Goal: Task Accomplishment & Management: Manage account settings

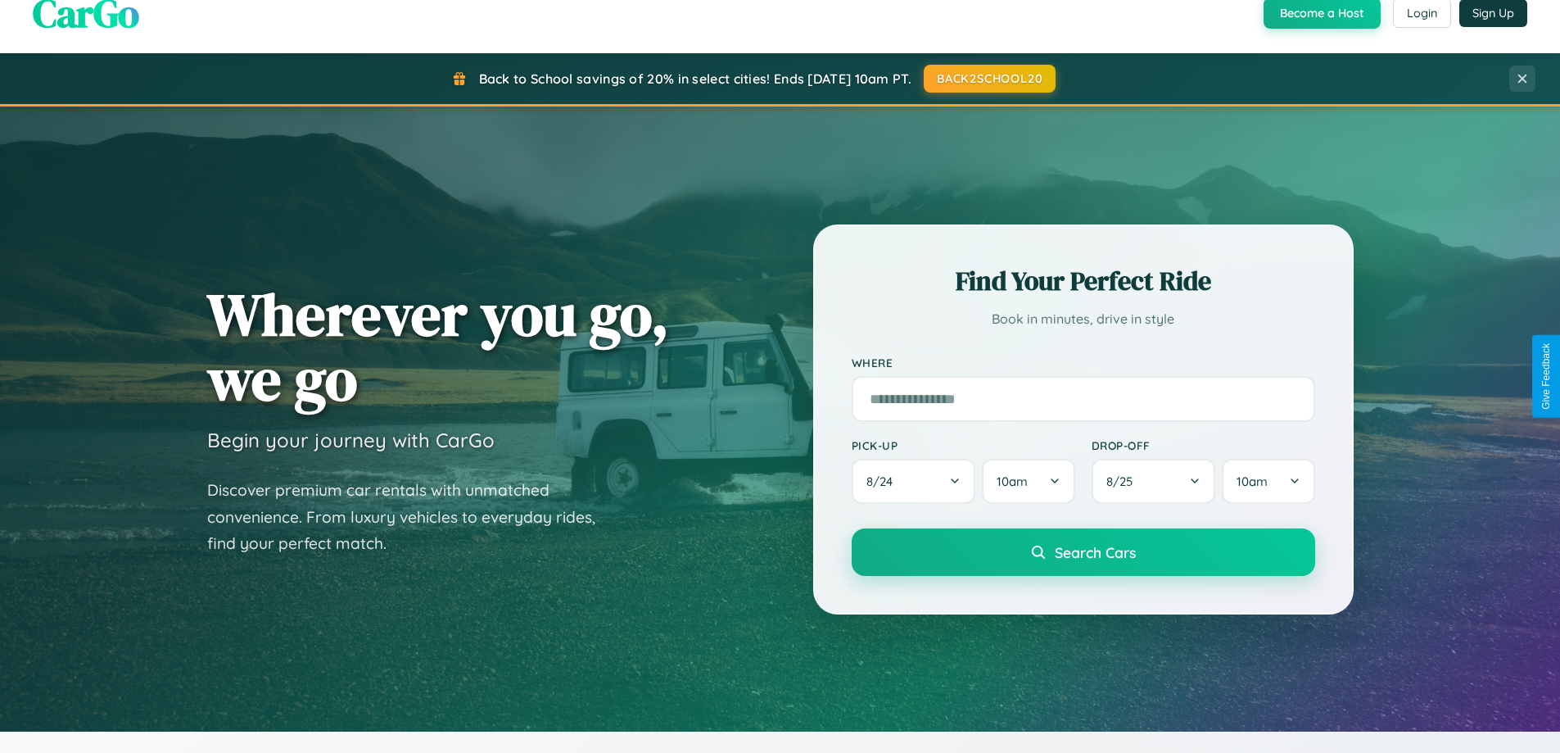
scroll to position [1127, 0]
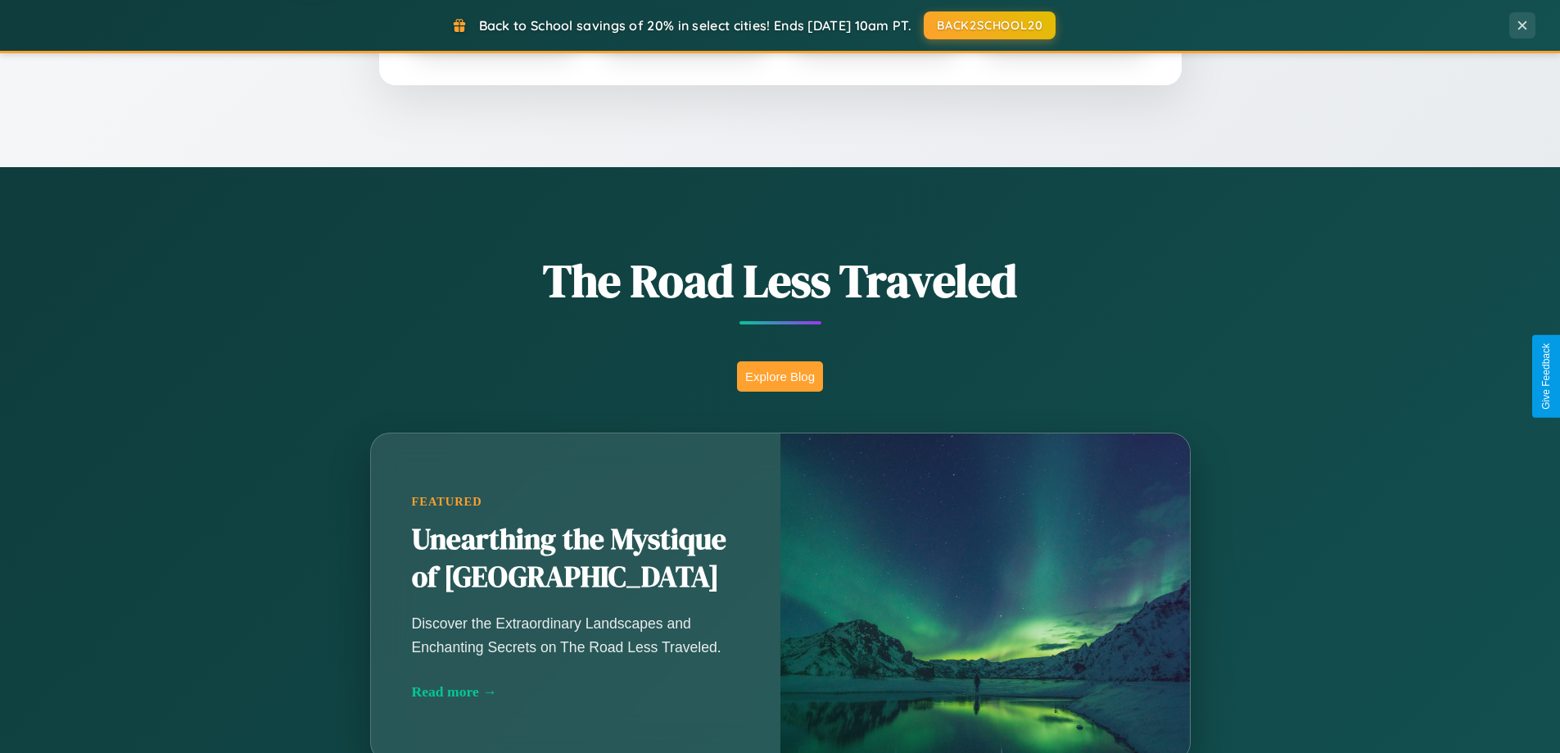
click at [780, 376] on button "Explore Blog" at bounding box center [780, 376] width 86 height 30
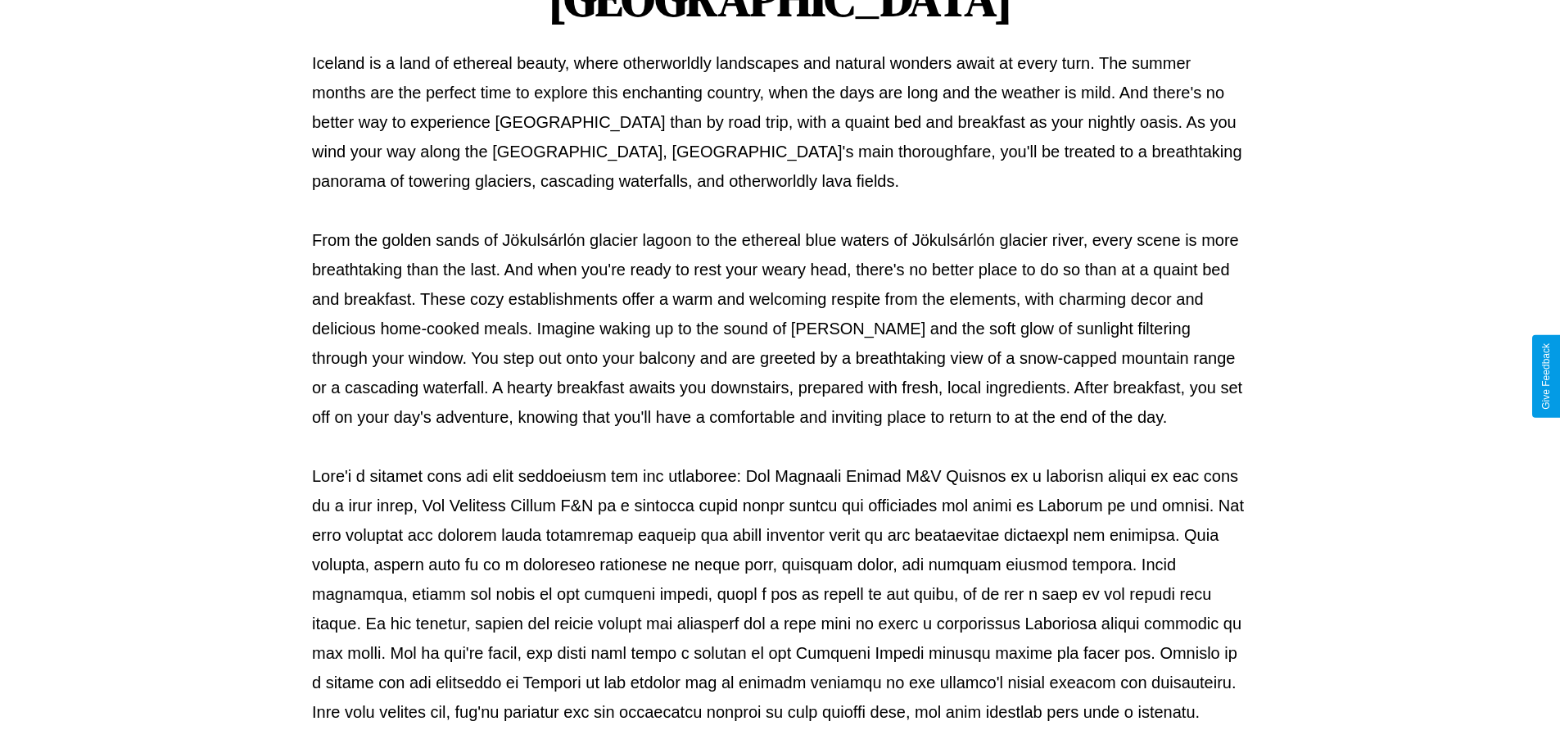
scroll to position [530, 0]
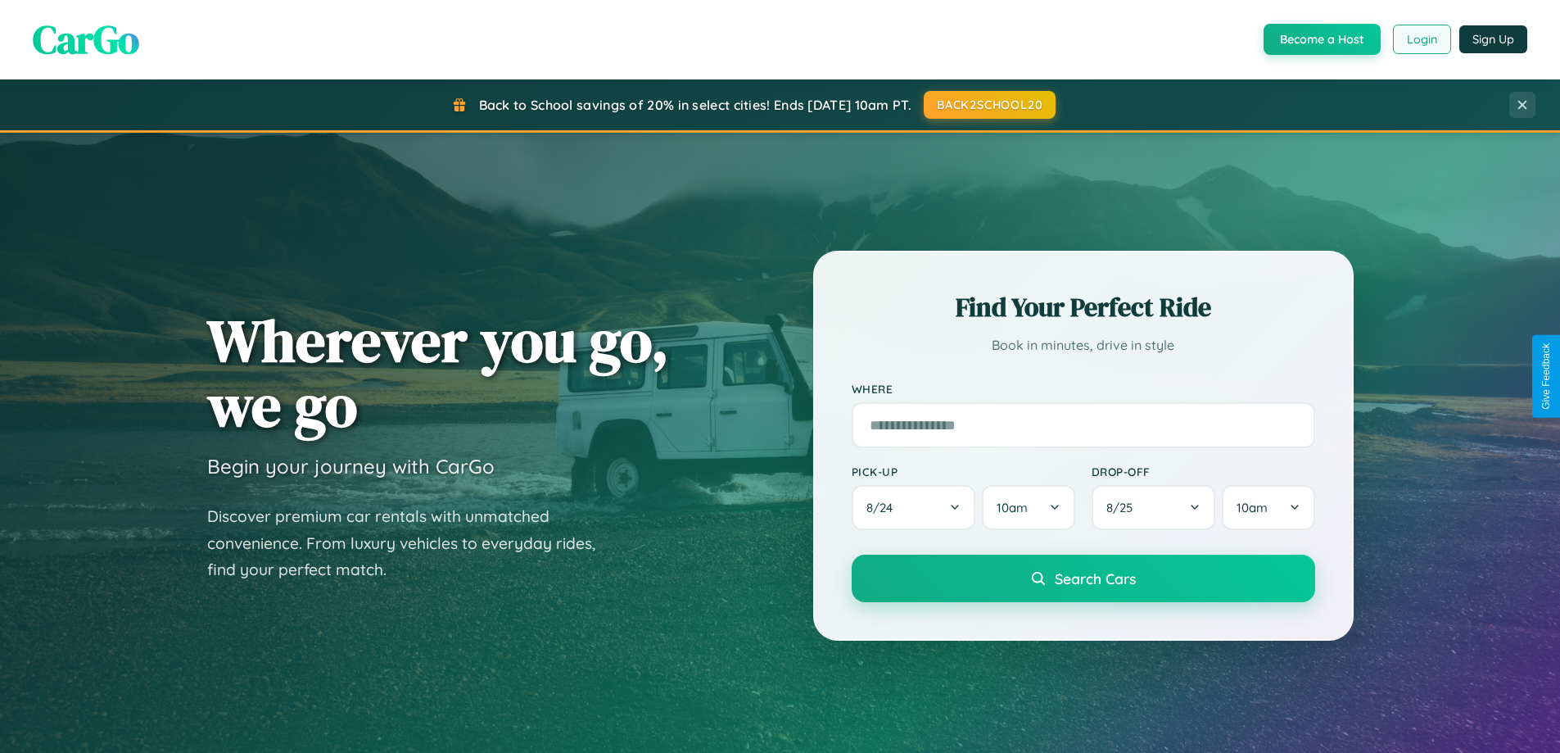
click at [1421, 39] on button "Login" at bounding box center [1422, 39] width 58 height 29
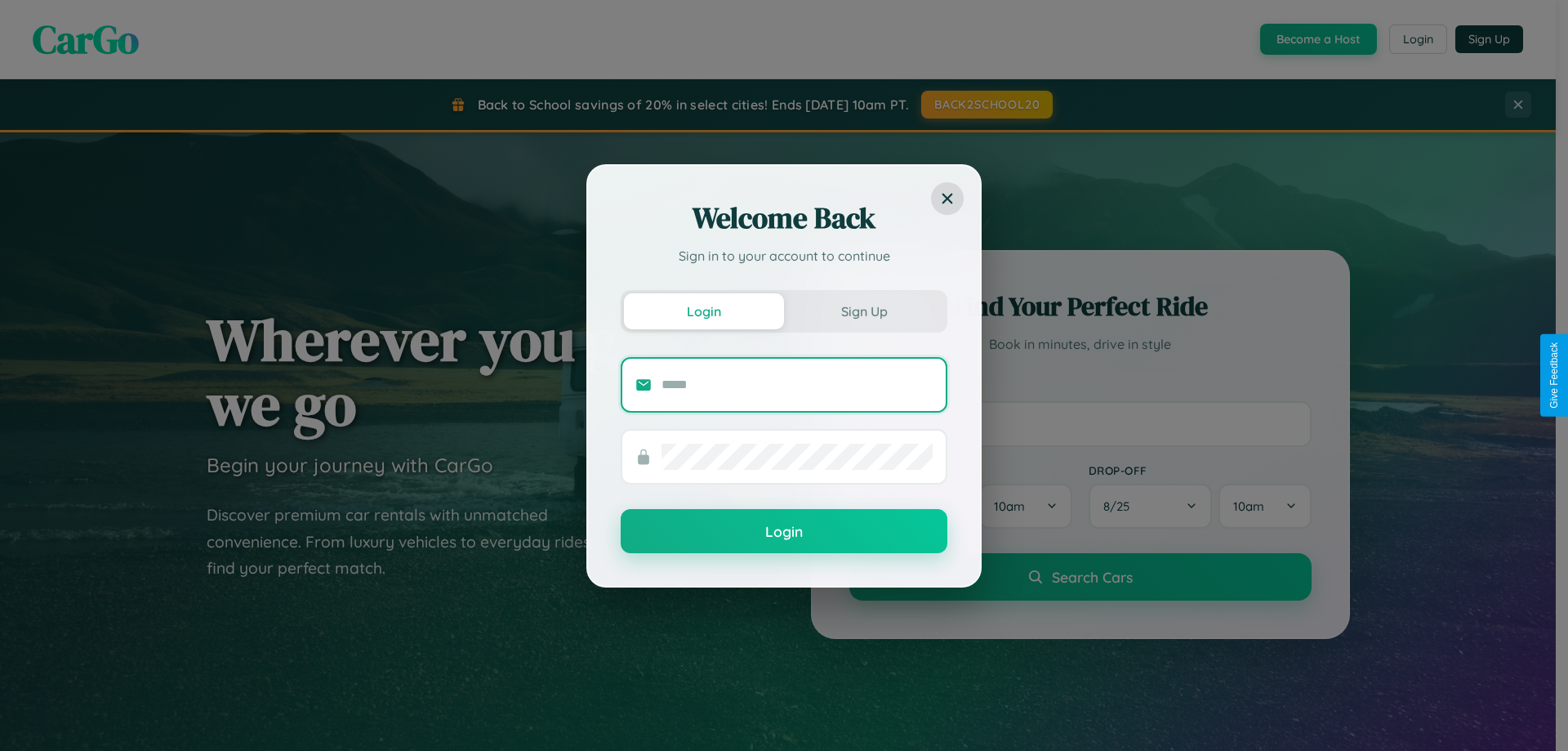
click at [797, 384] on input "text" at bounding box center [797, 385] width 271 height 26
type input "**********"
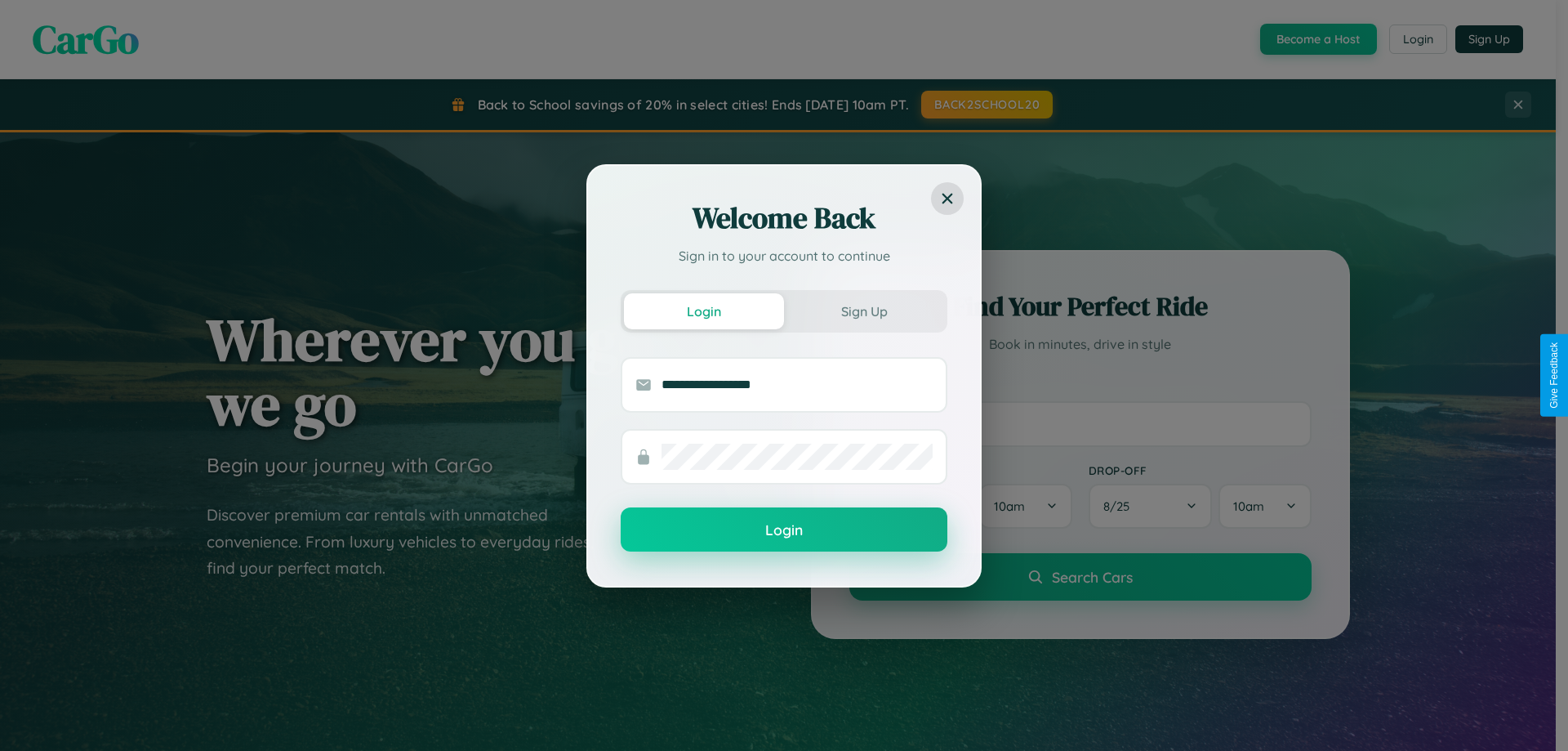
click at [784, 530] on button "Login" at bounding box center [784, 530] width 327 height 44
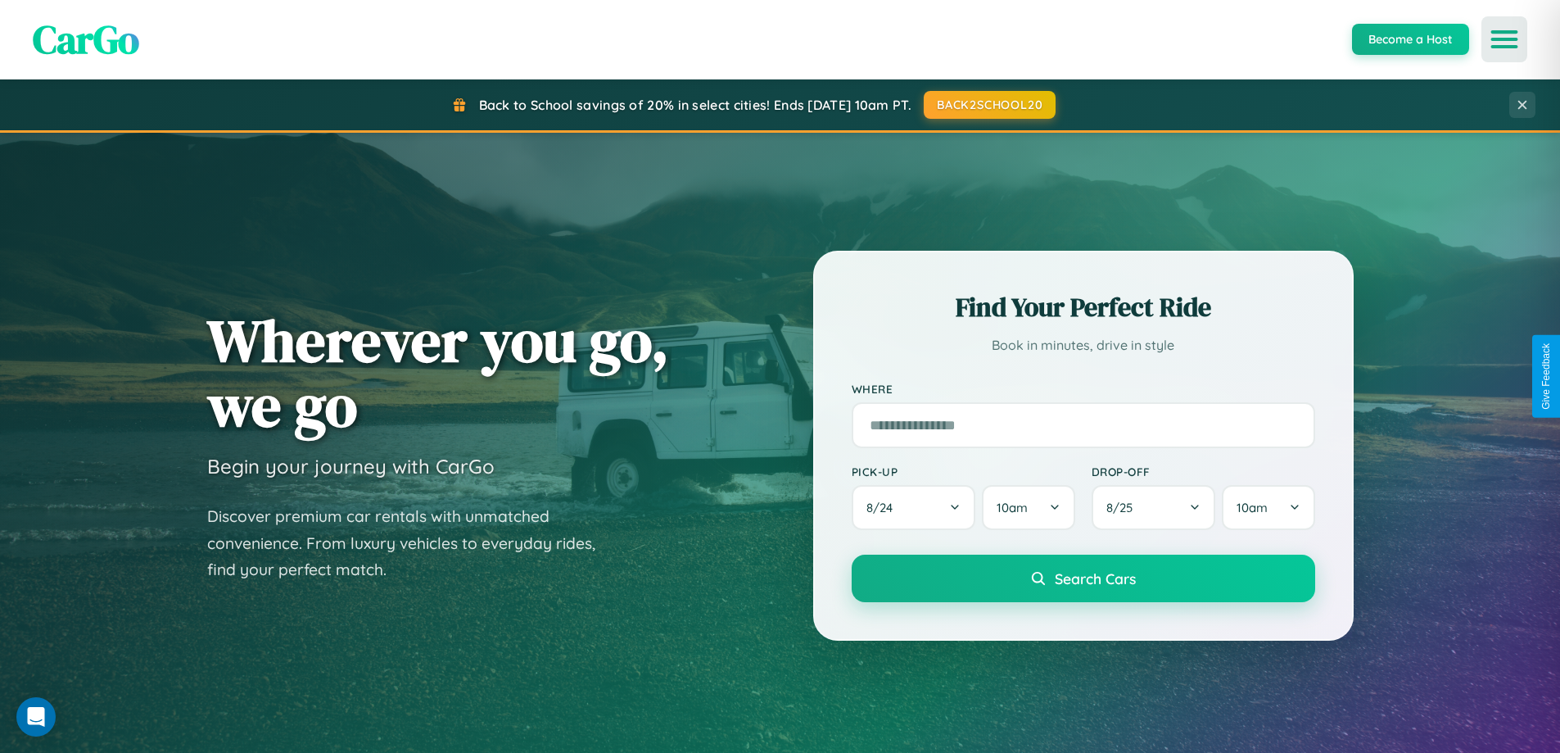
click at [1504, 39] on icon "Open menu" at bounding box center [1505, 39] width 24 height 15
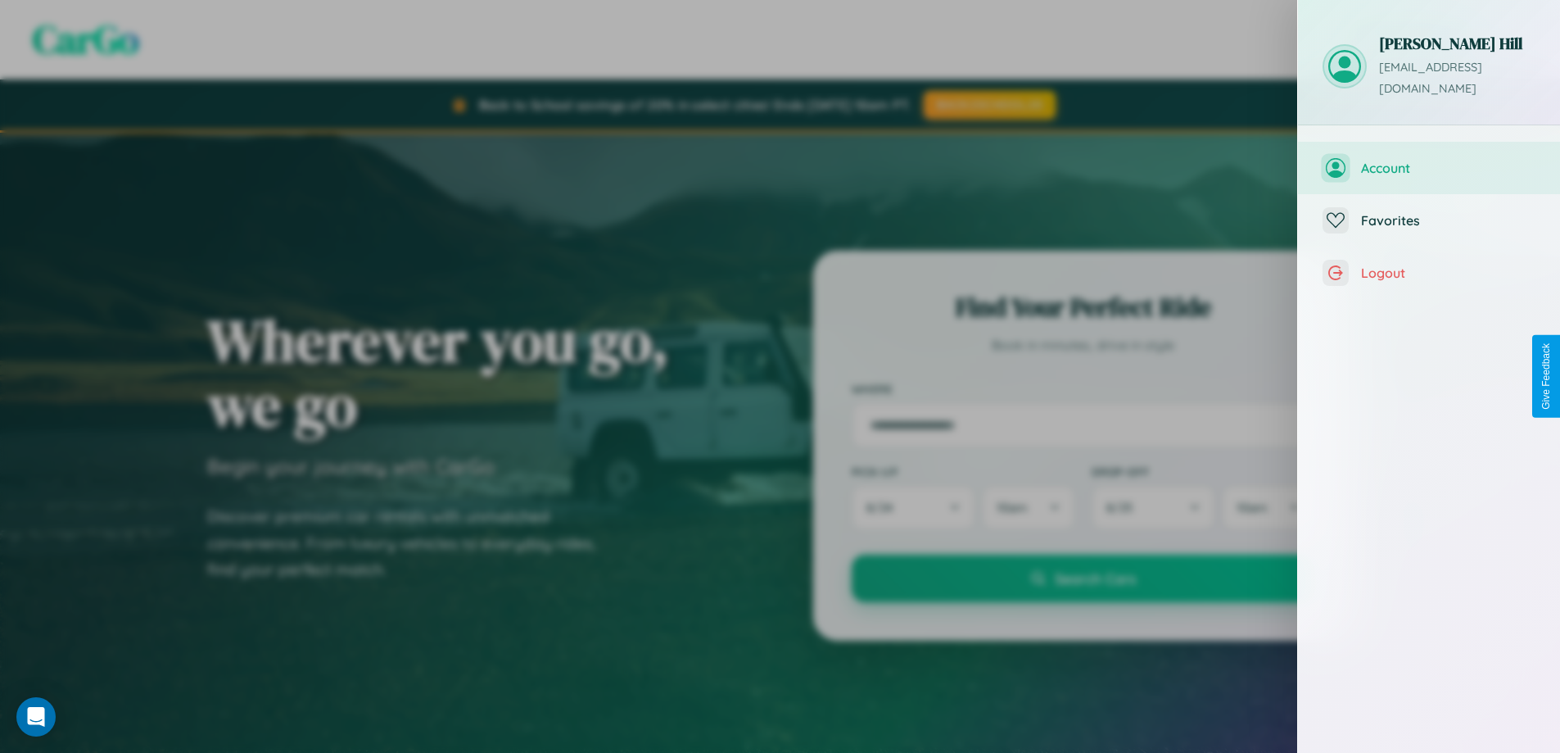
click at [1429, 160] on span "Account" at bounding box center [1448, 168] width 174 height 16
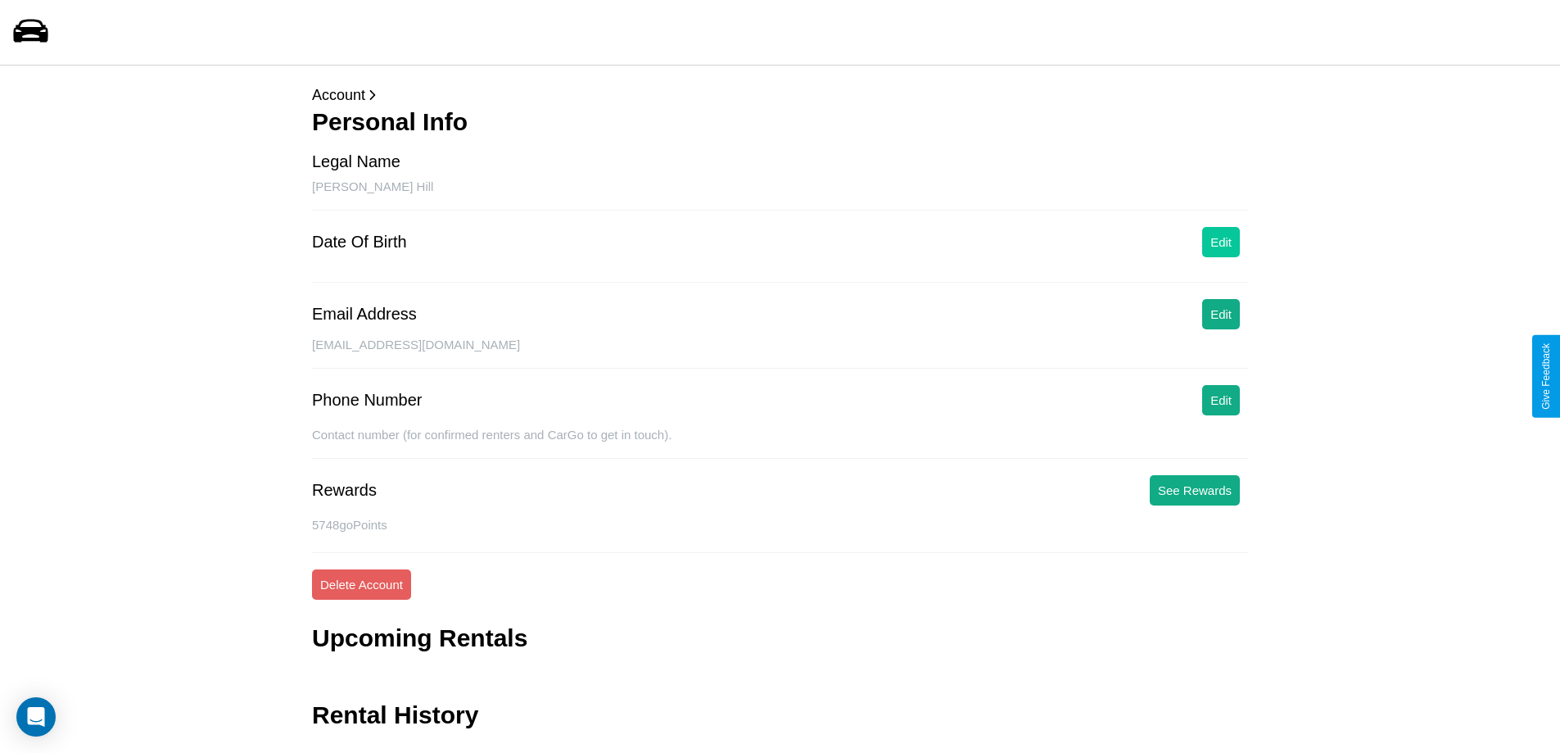
click at [1221, 242] on button "Edit" at bounding box center [1221, 242] width 38 height 30
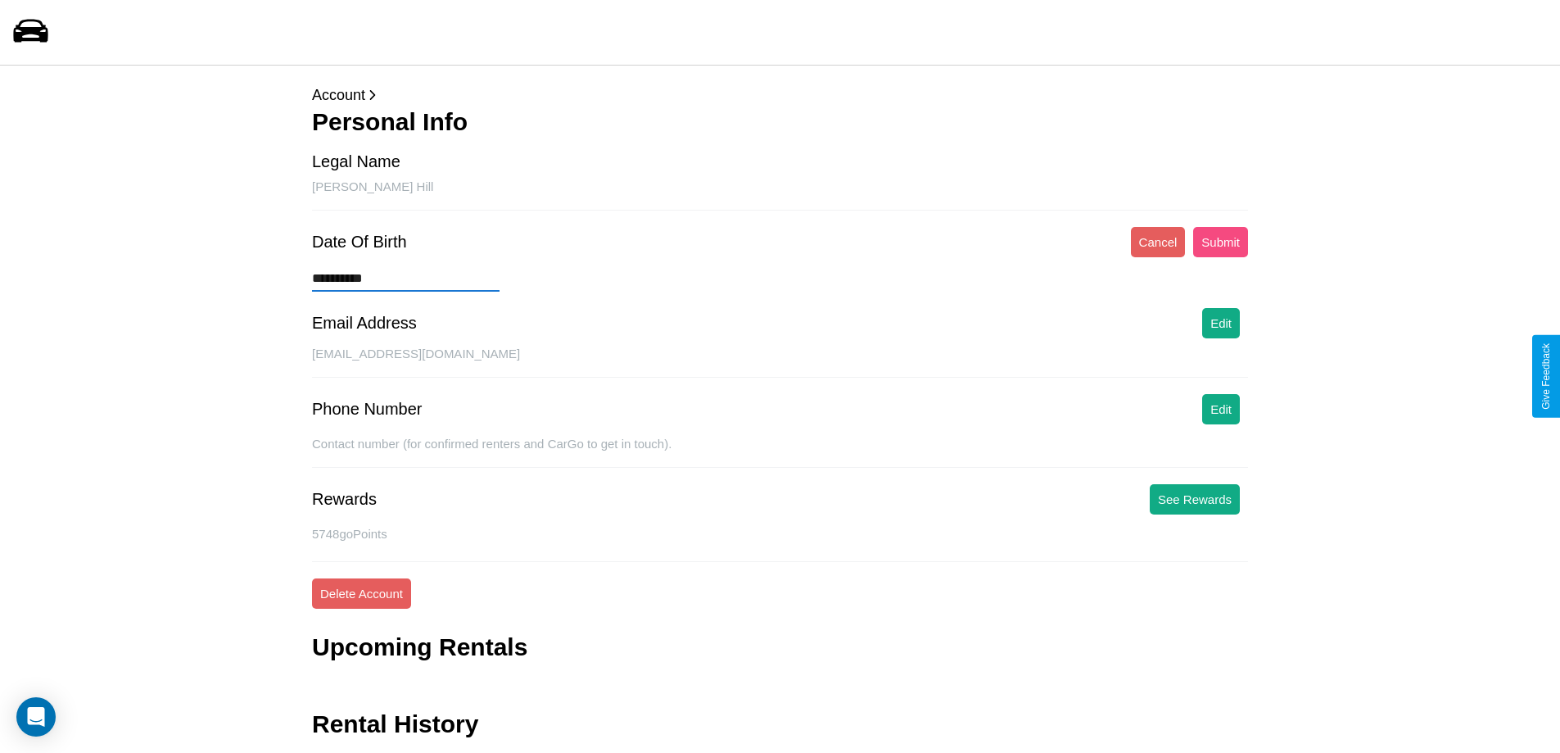
type input "**********"
click at [1220, 242] on button "Submit" at bounding box center [1220, 242] width 55 height 30
